Goal: Transaction & Acquisition: Obtain resource

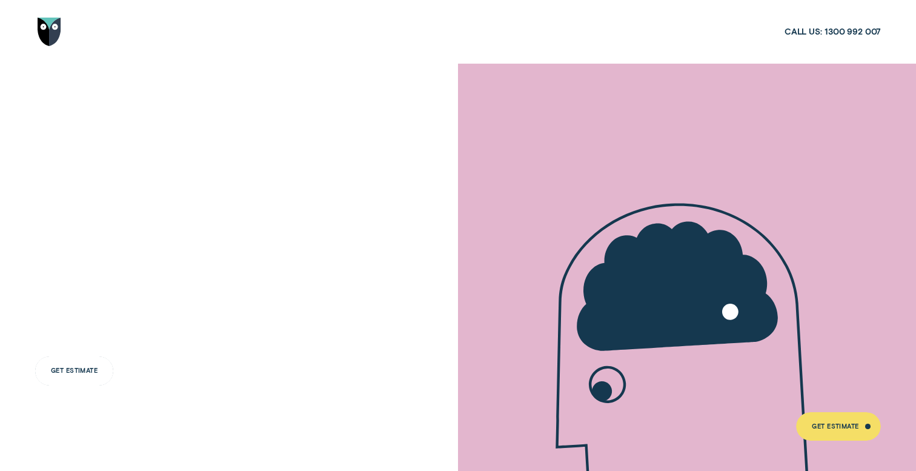
click at [66, 371] on div "Get Estimate" at bounding box center [74, 370] width 47 height 5
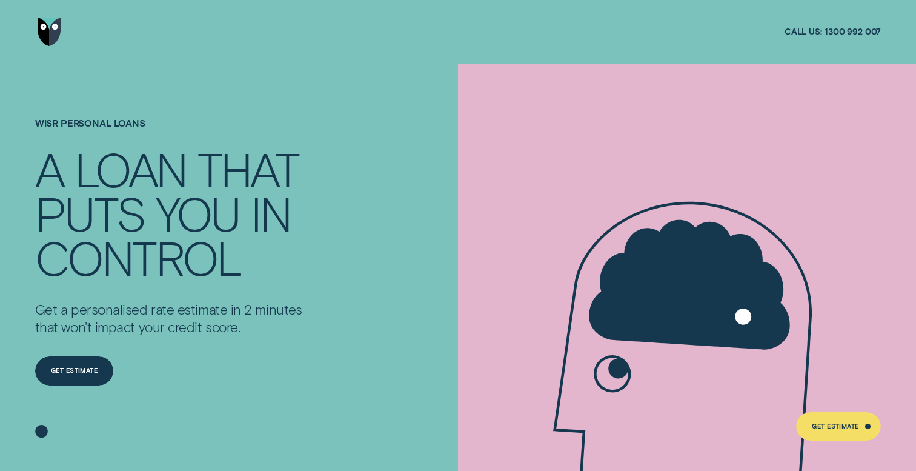
click at [44, 36] on img "Go to home page" at bounding box center [50, 32] width 24 height 28
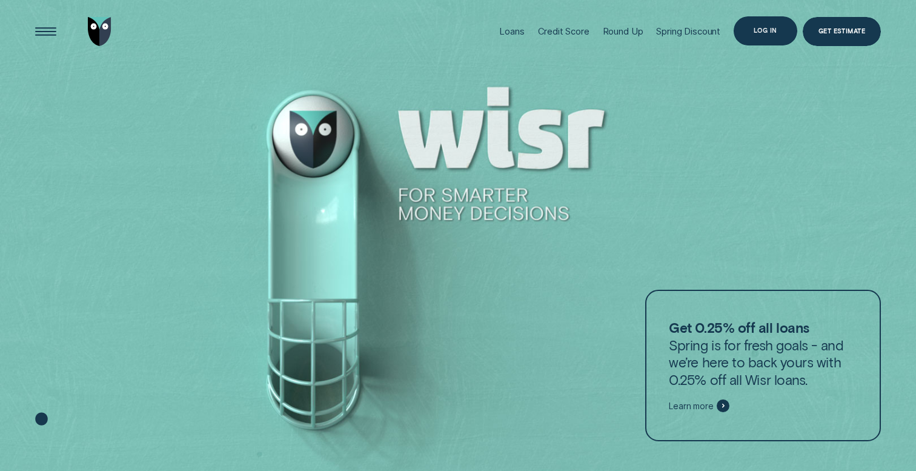
click at [760, 39] on div "Log in" at bounding box center [766, 30] width 64 height 28
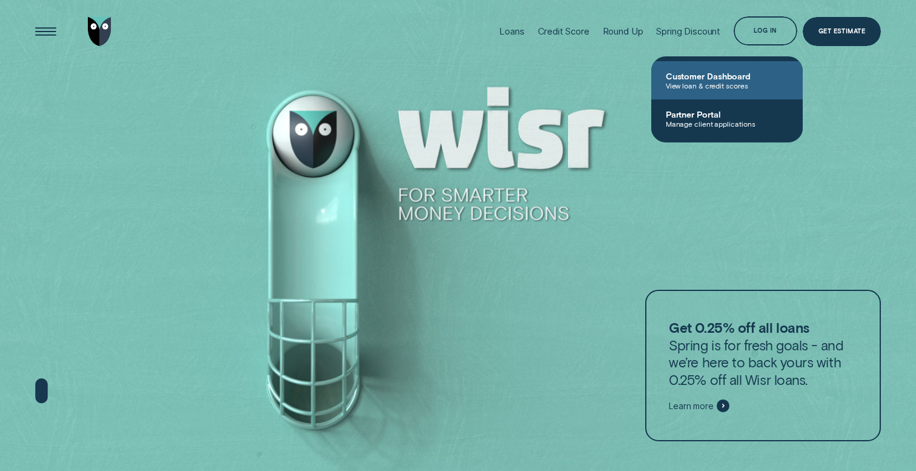
click at [715, 81] on span "View loan & credit scores" at bounding box center [727, 85] width 122 height 8
